Goal: Task Accomplishment & Management: Manage account settings

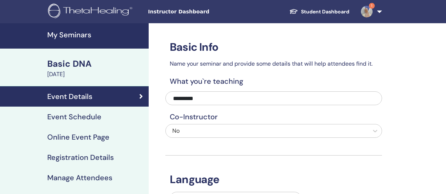
scroll to position [72, 0]
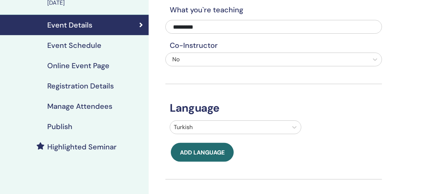
click at [63, 29] on link "Event Details" at bounding box center [74, 25] width 149 height 20
click at [68, 26] on h4 "Event Details" at bounding box center [69, 25] width 45 height 9
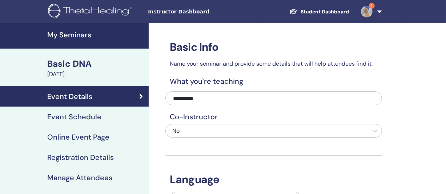
click at [72, 34] on h4 "My Seminars" at bounding box center [95, 35] width 97 height 9
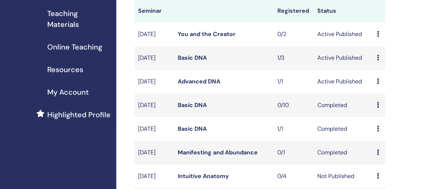
scroll to position [113, 0]
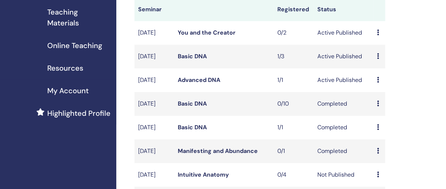
click at [380, 84] on div "Preview Edit Attendees Cancel" at bounding box center [379, 80] width 5 height 9
click at [373, 104] on link "Edit" at bounding box center [377, 105] width 11 height 8
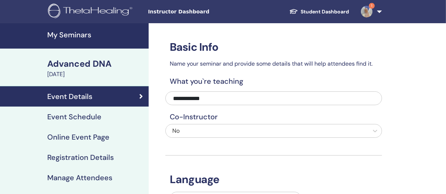
click at [118, 122] on link "Event Schedule" at bounding box center [74, 117] width 149 height 20
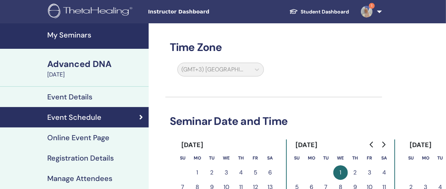
click at [86, 157] on h4 "Registration Details" at bounding box center [80, 157] width 66 height 9
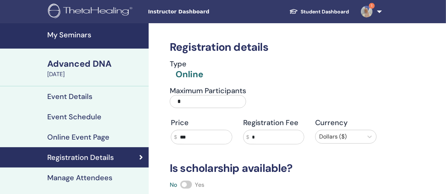
click at [65, 177] on h4 "Manage Attendees" at bounding box center [79, 178] width 65 height 9
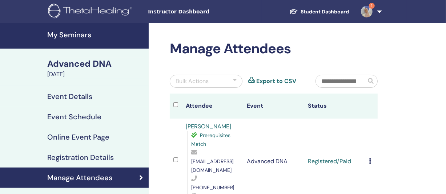
click at [370, 158] on icon at bounding box center [370, 161] width 2 height 6
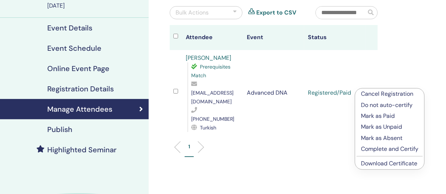
scroll to position [75, 0]
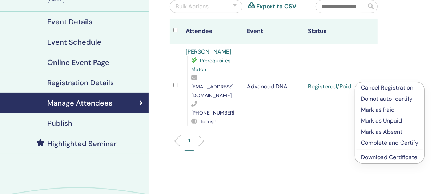
click at [393, 144] on p "Complete and Certify" at bounding box center [389, 143] width 57 height 9
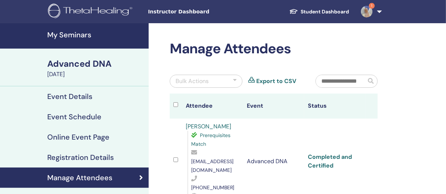
click at [320, 153] on link "Completed and Certified" at bounding box center [330, 161] width 44 height 16
